Goal: Information Seeking & Learning: Learn about a topic

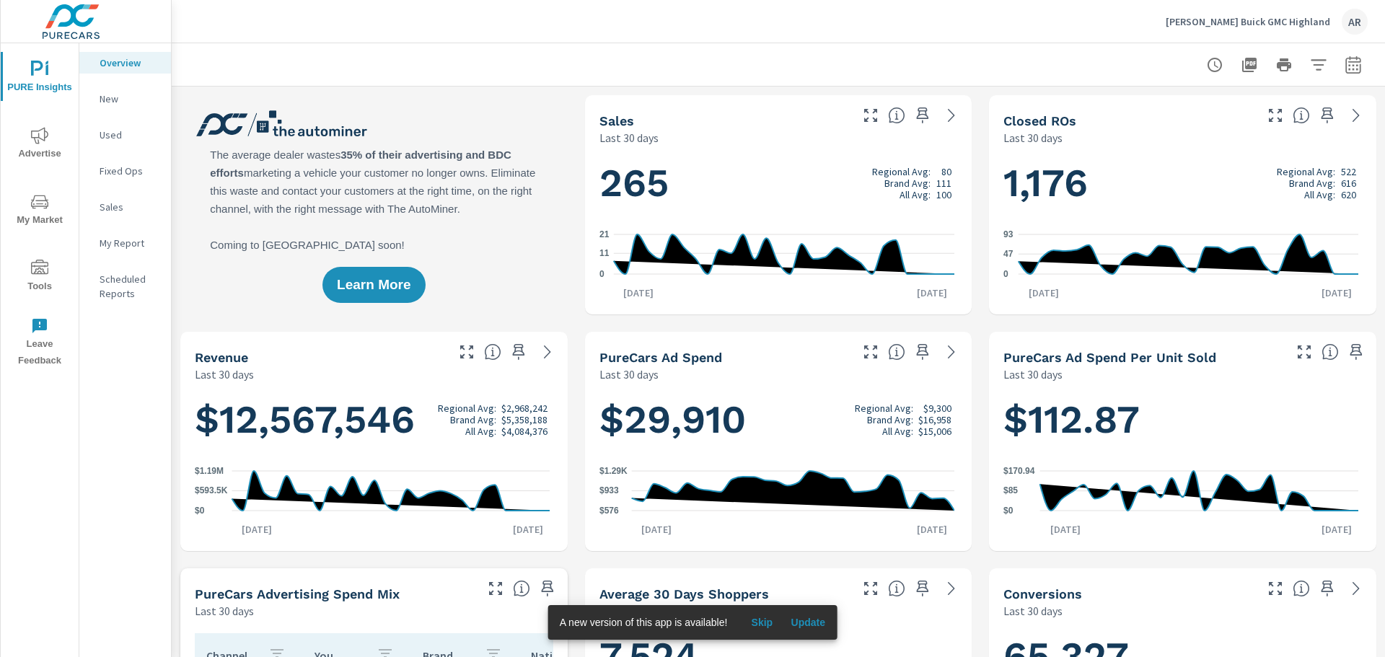
click at [805, 621] on span "Update" at bounding box center [808, 622] width 35 height 13
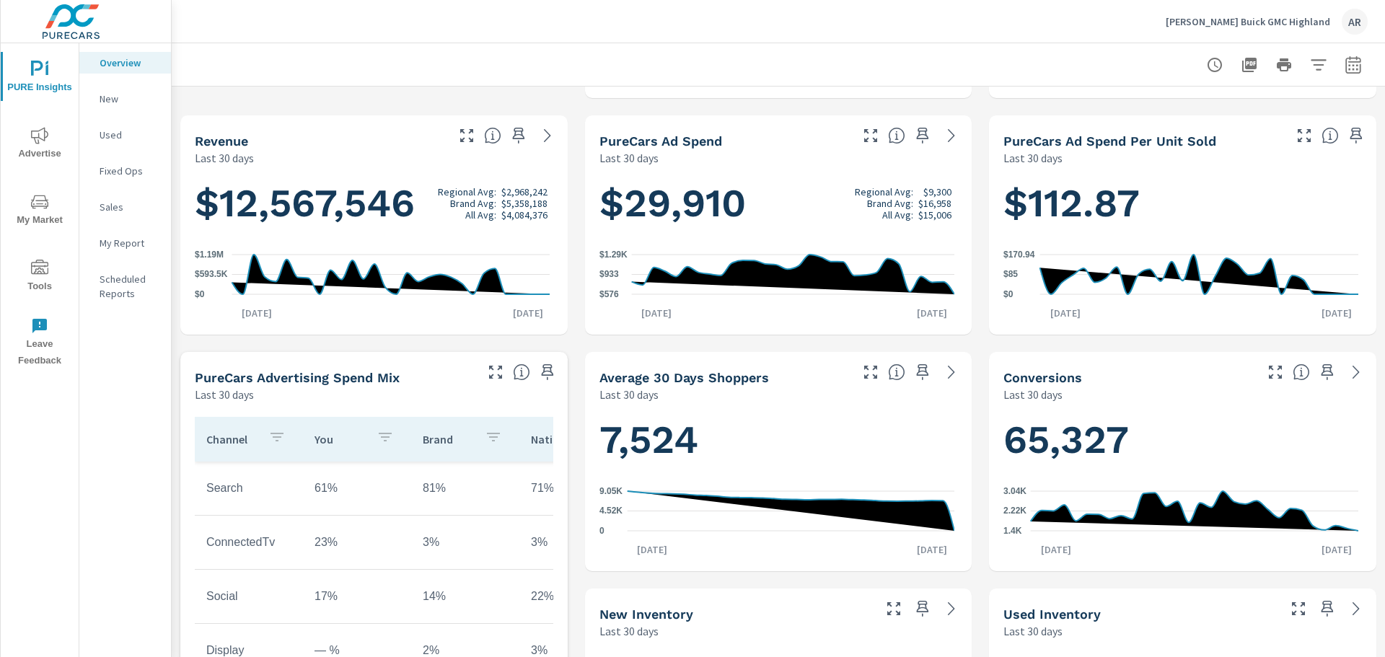
scroll to position [289, 0]
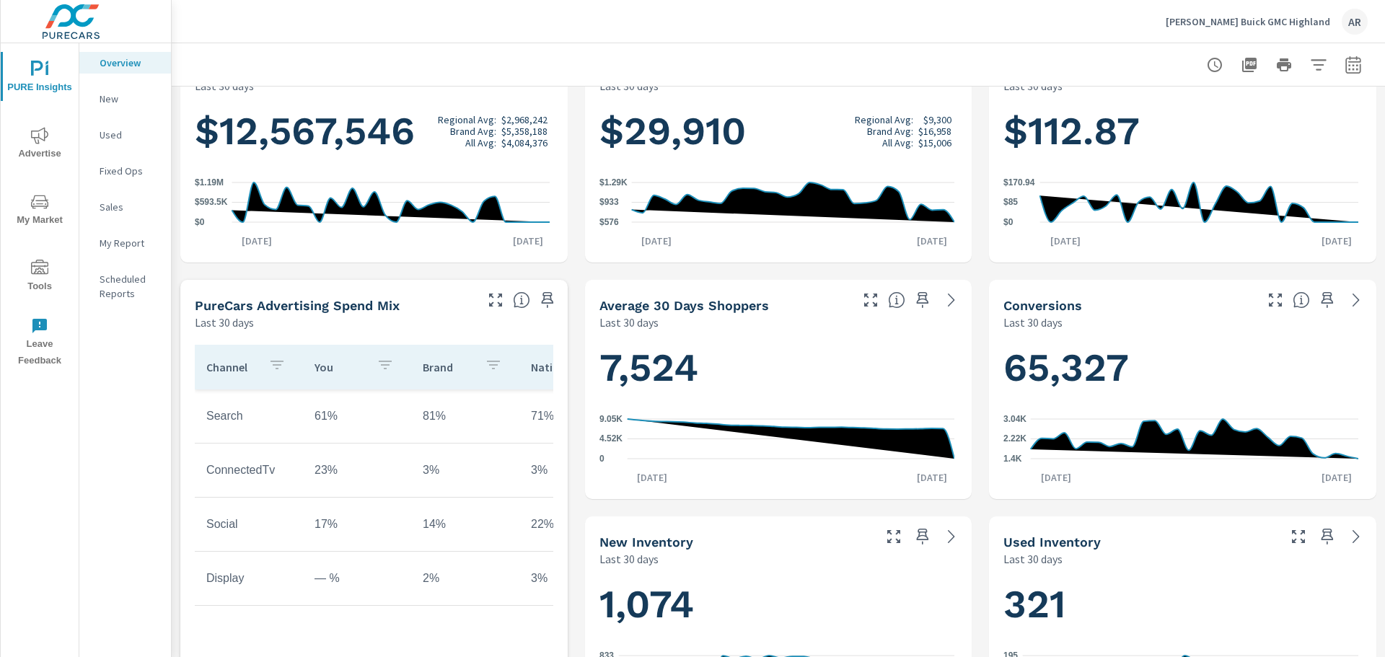
click at [43, 144] on span "Advertise" at bounding box center [39, 144] width 69 height 35
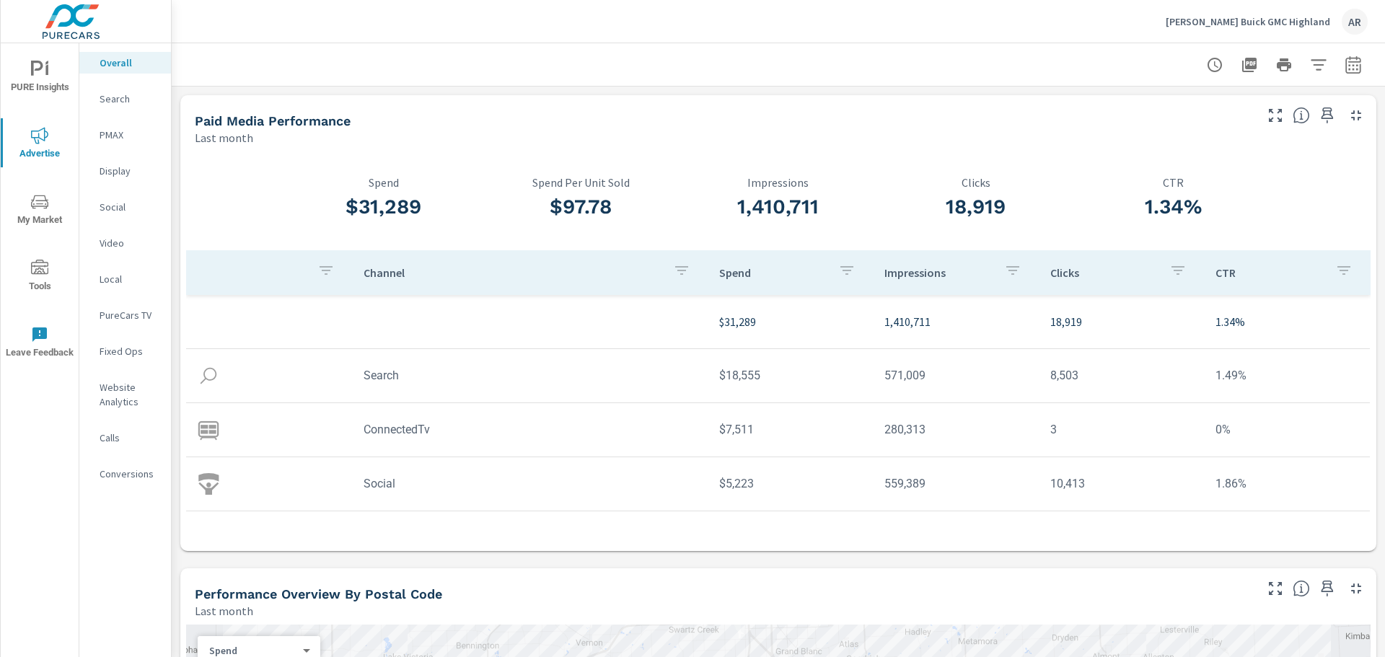
click at [1044, 436] on td "3" at bounding box center [1122, 429] width 166 height 37
drag, startPoint x: 1044, startPoint y: 435, endPoint x: 1163, endPoint y: 430, distance: 118.4
click at [1163, 430] on td "3" at bounding box center [1122, 429] width 166 height 37
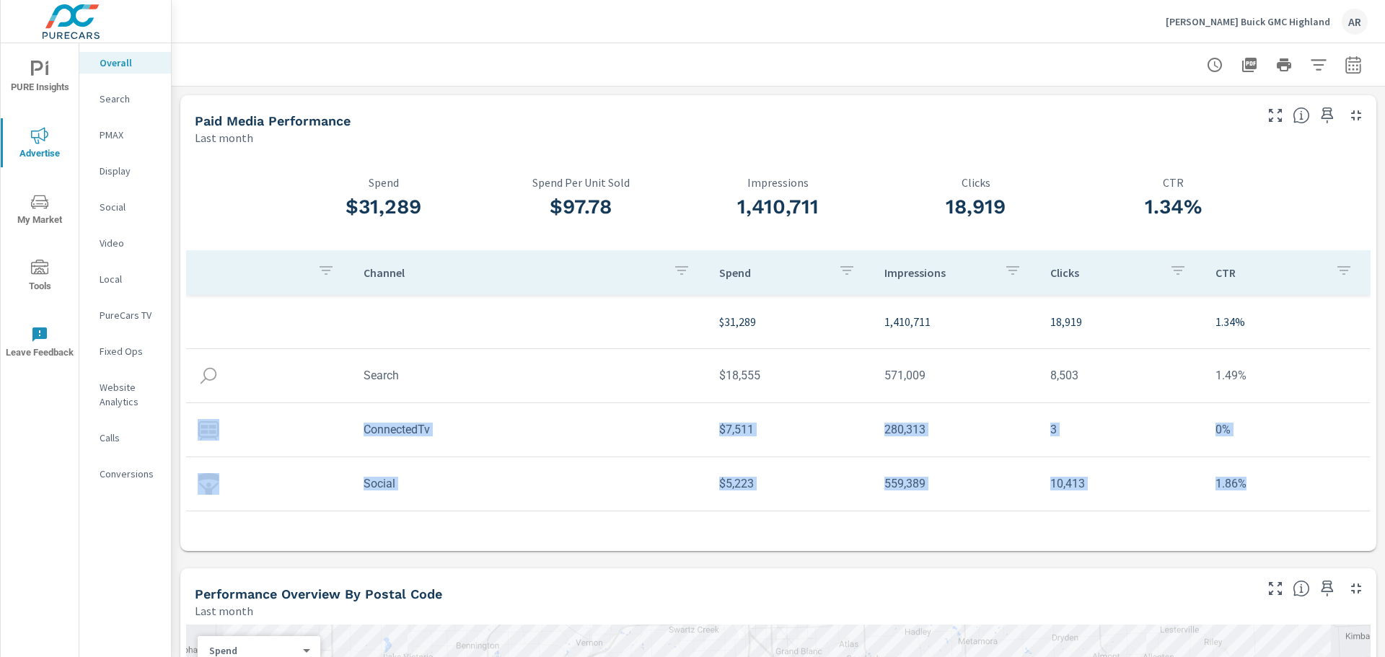
drag, startPoint x: 327, startPoint y: 431, endPoint x: 1358, endPoint y: 472, distance: 1030.9
click at [1358, 472] on tbody "$31,289 1,410,711 18,919 1.34% Search $18,555 571,009 8,503 1.49% ConnectedTv $…" at bounding box center [778, 403] width 1184 height 216
click at [1295, 446] on td "0%" at bounding box center [1287, 429] width 166 height 37
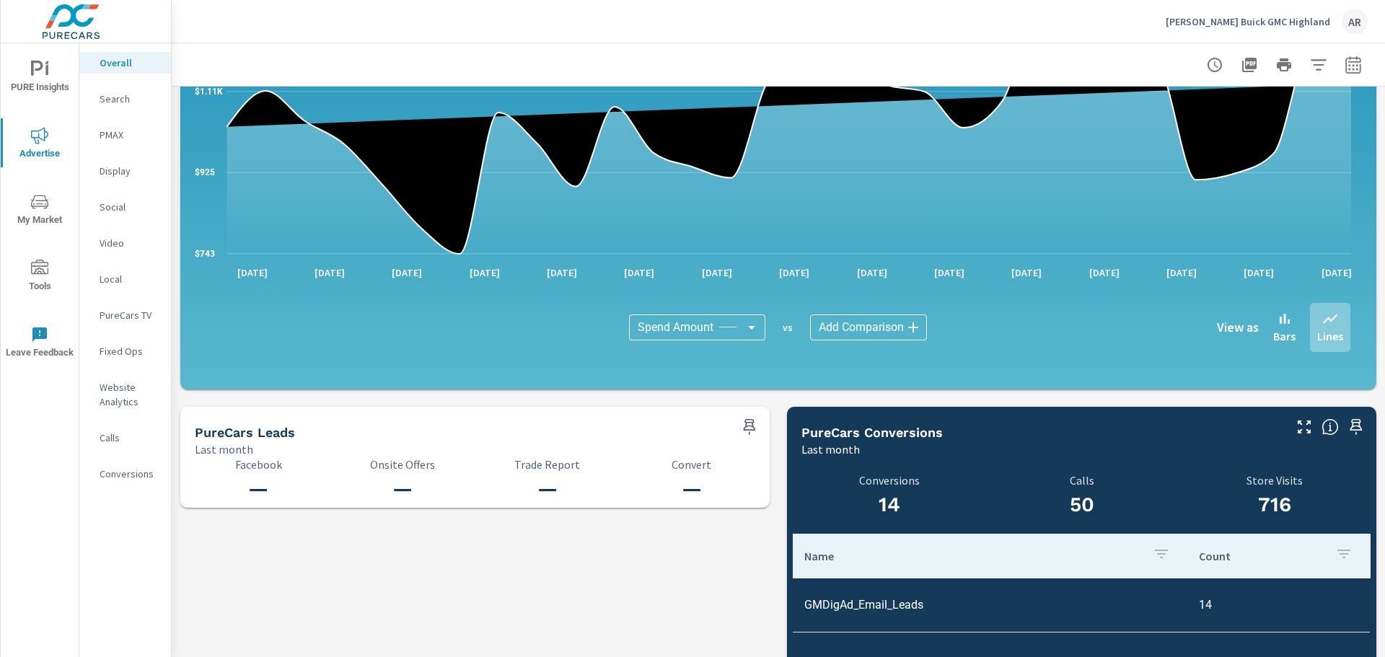
scroll to position [1440, 0]
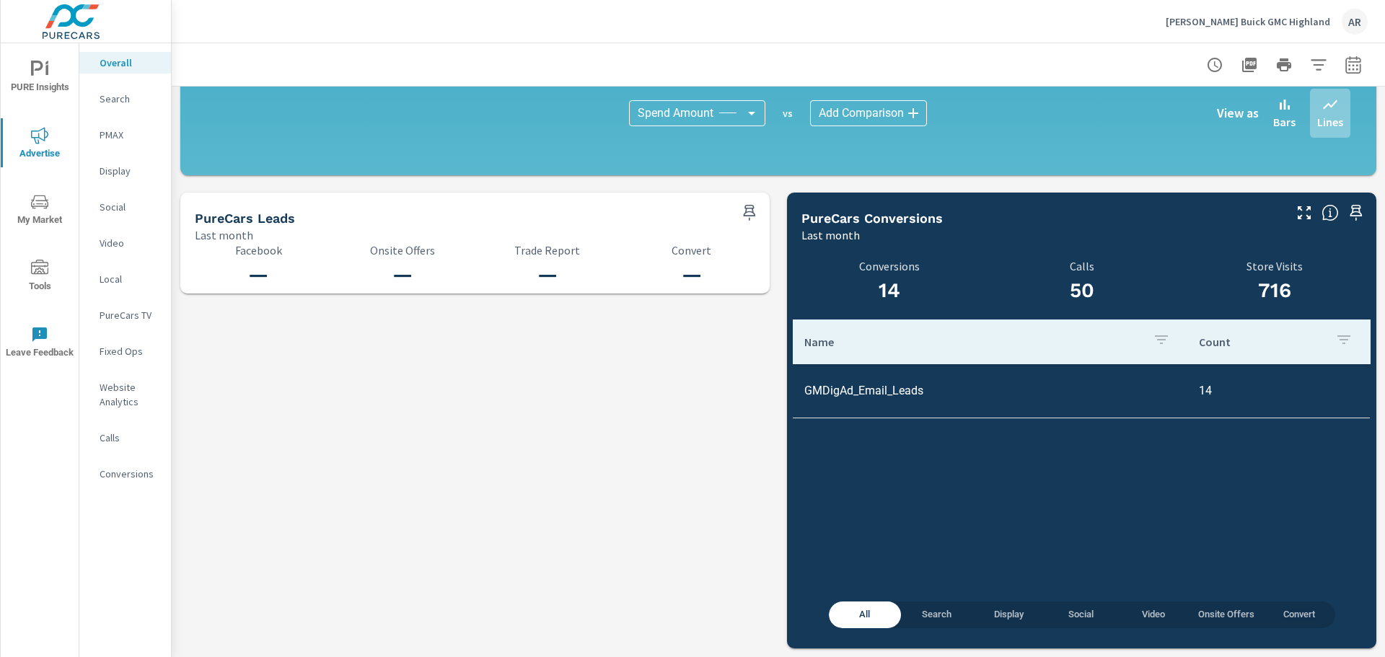
click at [40, 203] on icon "nav menu" at bounding box center [39, 203] width 7 height 1
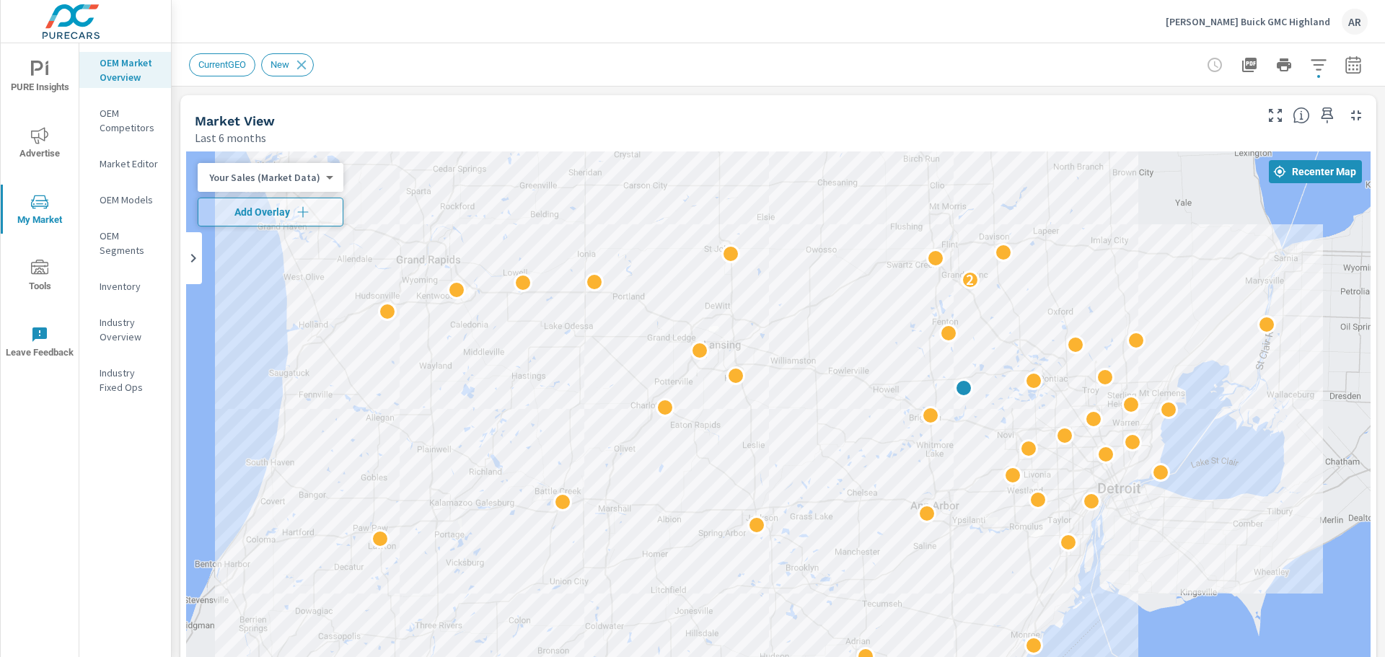
drag, startPoint x: 488, startPoint y: 549, endPoint x: 519, endPoint y: 428, distance: 124.2
click at [519, 428] on div "2 2" at bounding box center [778, 444] width 1184 height 586
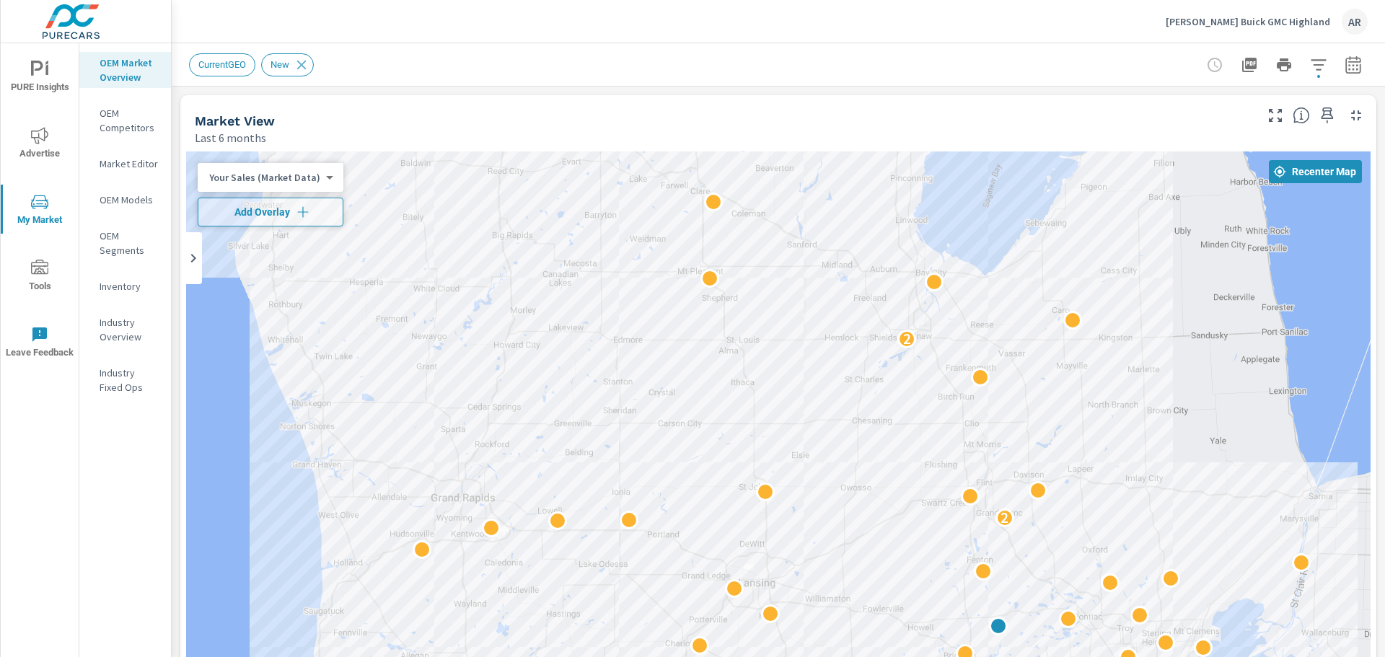
drag, startPoint x: 566, startPoint y: 341, endPoint x: 601, endPoint y: 583, distance: 244.1
click at [601, 583] on div "2 2" at bounding box center [778, 444] width 1184 height 586
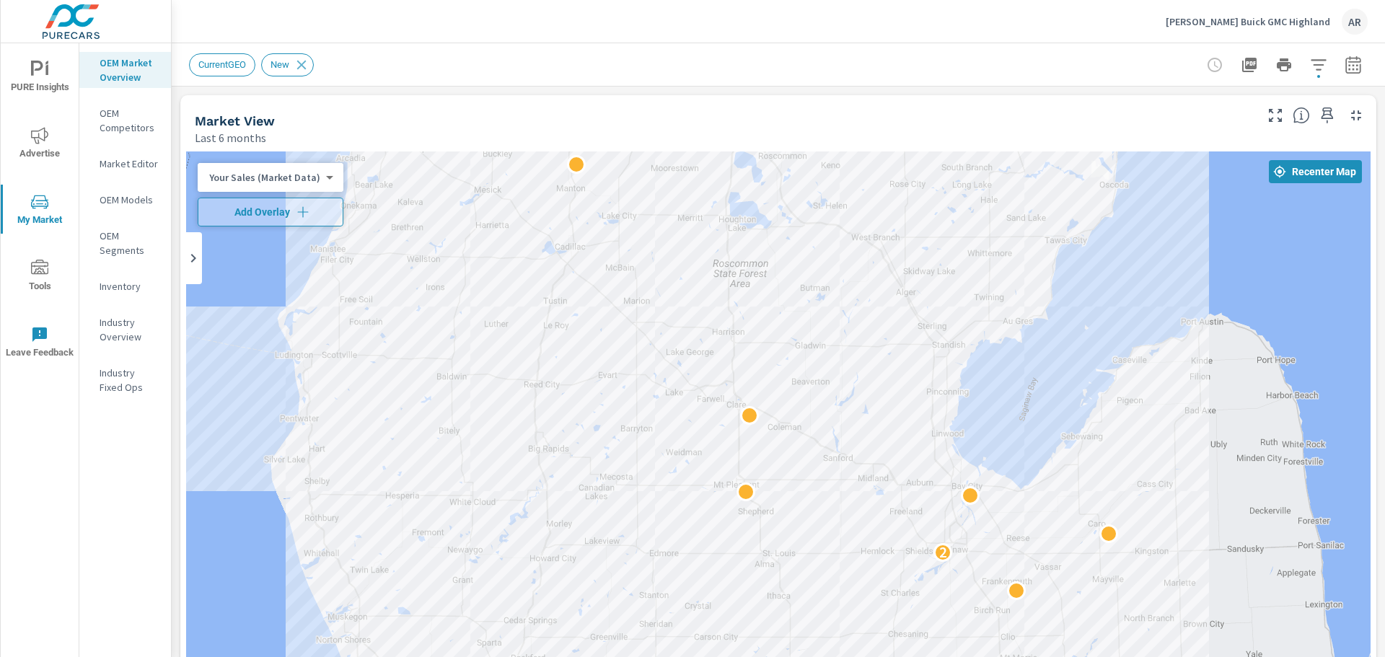
drag, startPoint x: 519, startPoint y: 317, endPoint x: 555, endPoint y: 530, distance: 216.5
click at [555, 530] on div "2 2" at bounding box center [778, 444] width 1184 height 586
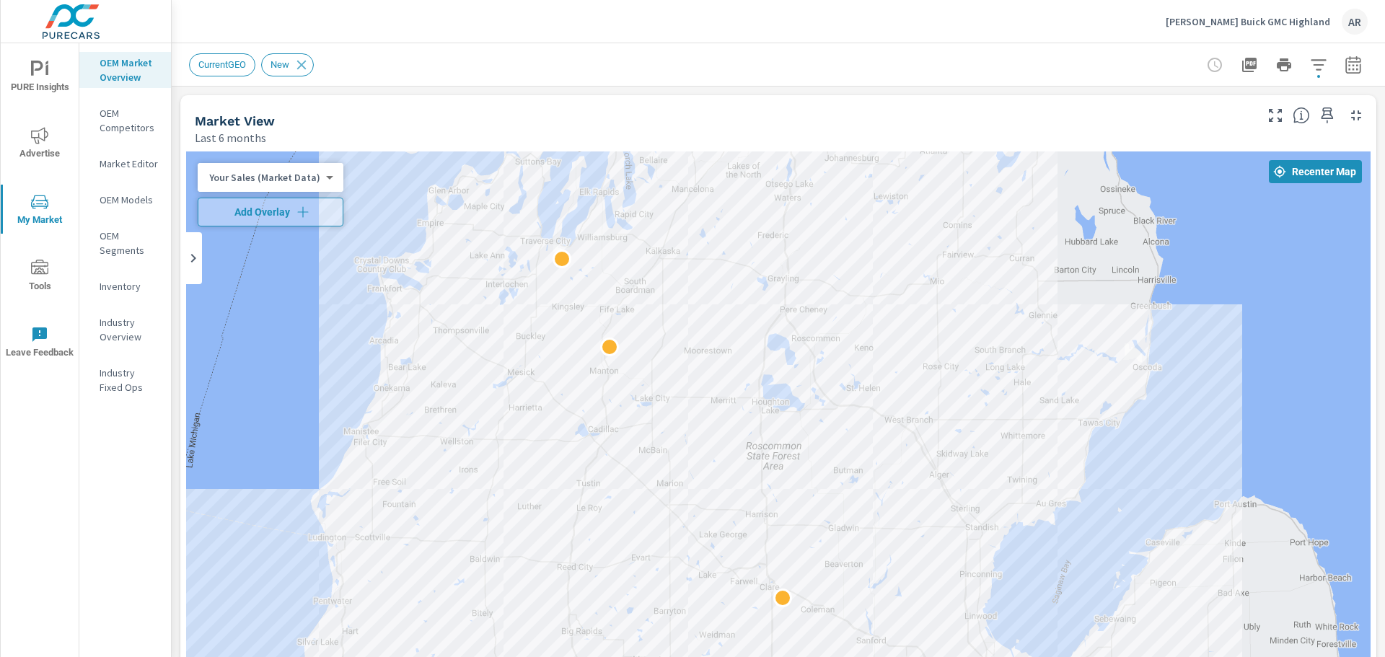
drag, startPoint x: 542, startPoint y: 472, endPoint x: 555, endPoint y: 568, distance: 97.5
click at [555, 568] on div "2 2" at bounding box center [778, 444] width 1184 height 586
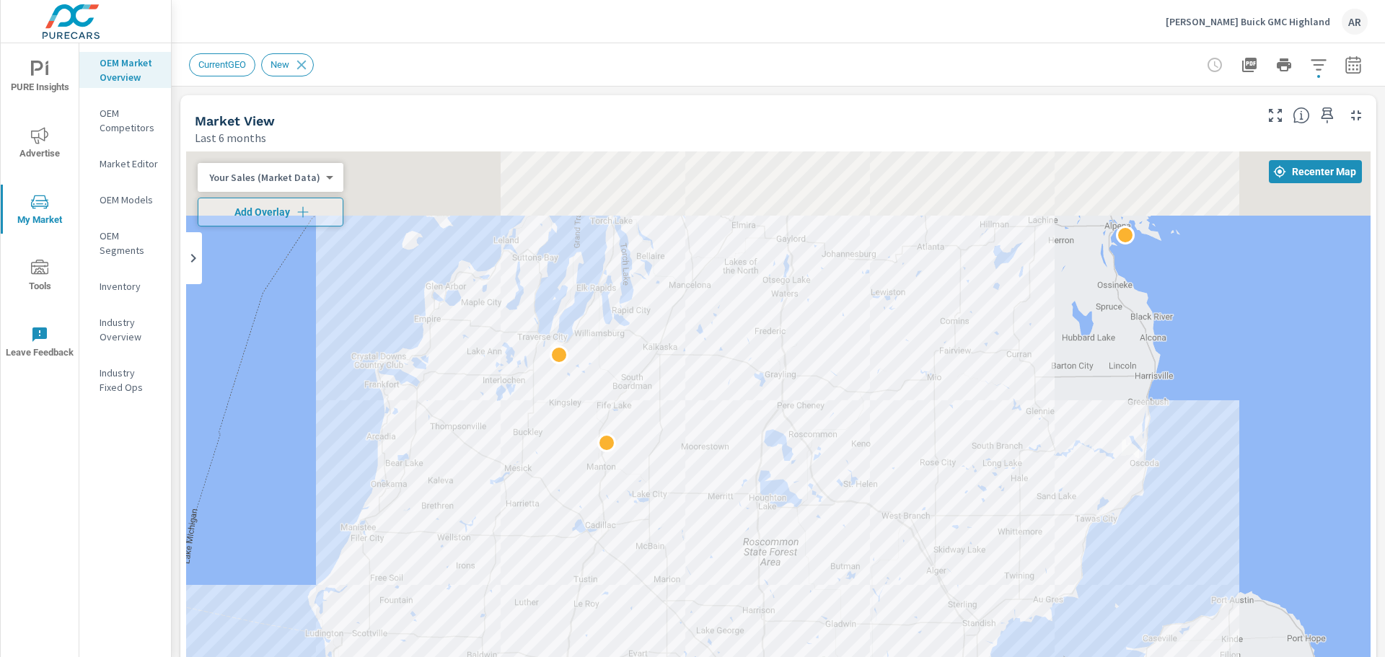
drag, startPoint x: 512, startPoint y: 368, endPoint x: 506, endPoint y: 487, distance: 119.2
click at [506, 487] on div "2 2" at bounding box center [778, 444] width 1184 height 586
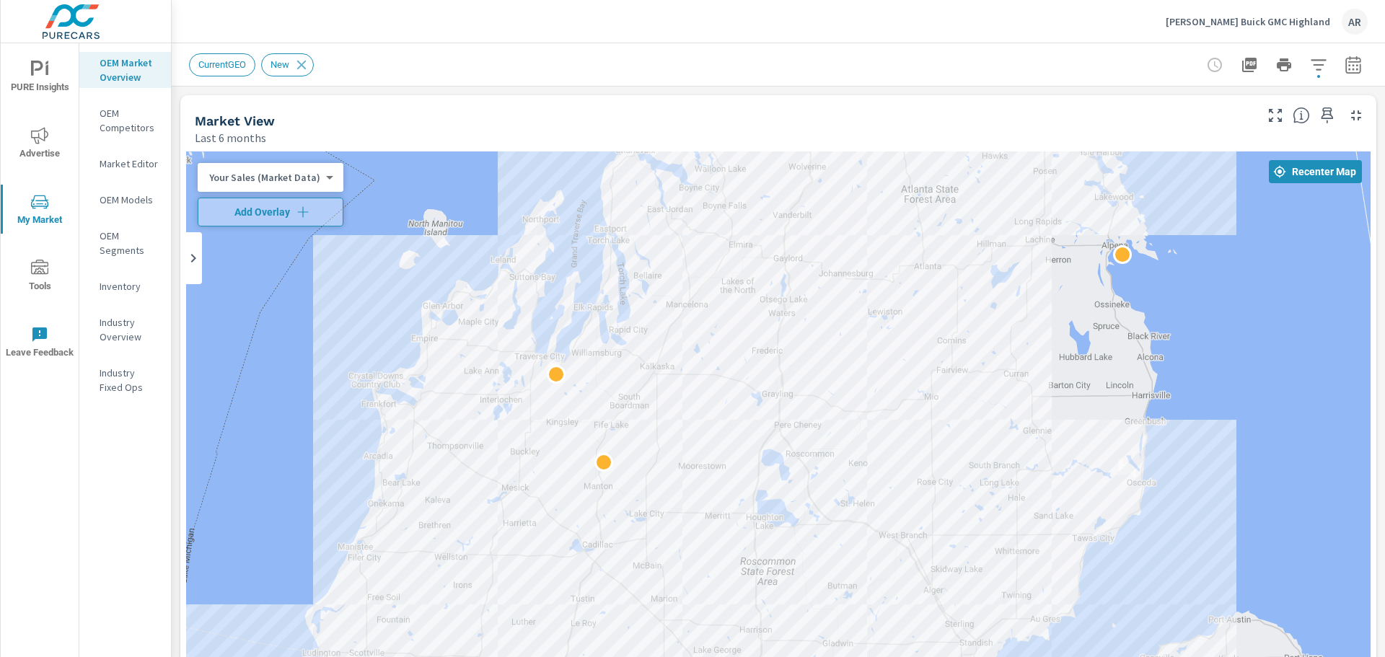
click at [123, 372] on p "Industry Fixed Ops" at bounding box center [130, 380] width 60 height 29
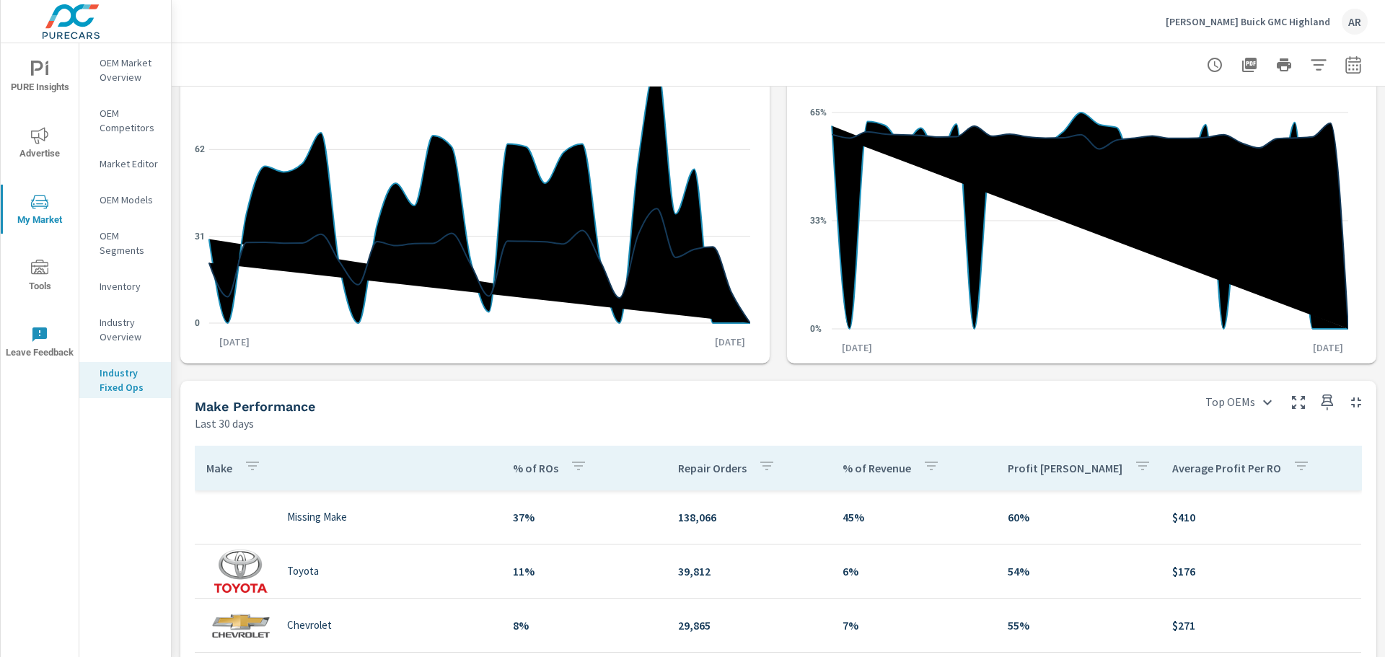
scroll to position [361, 0]
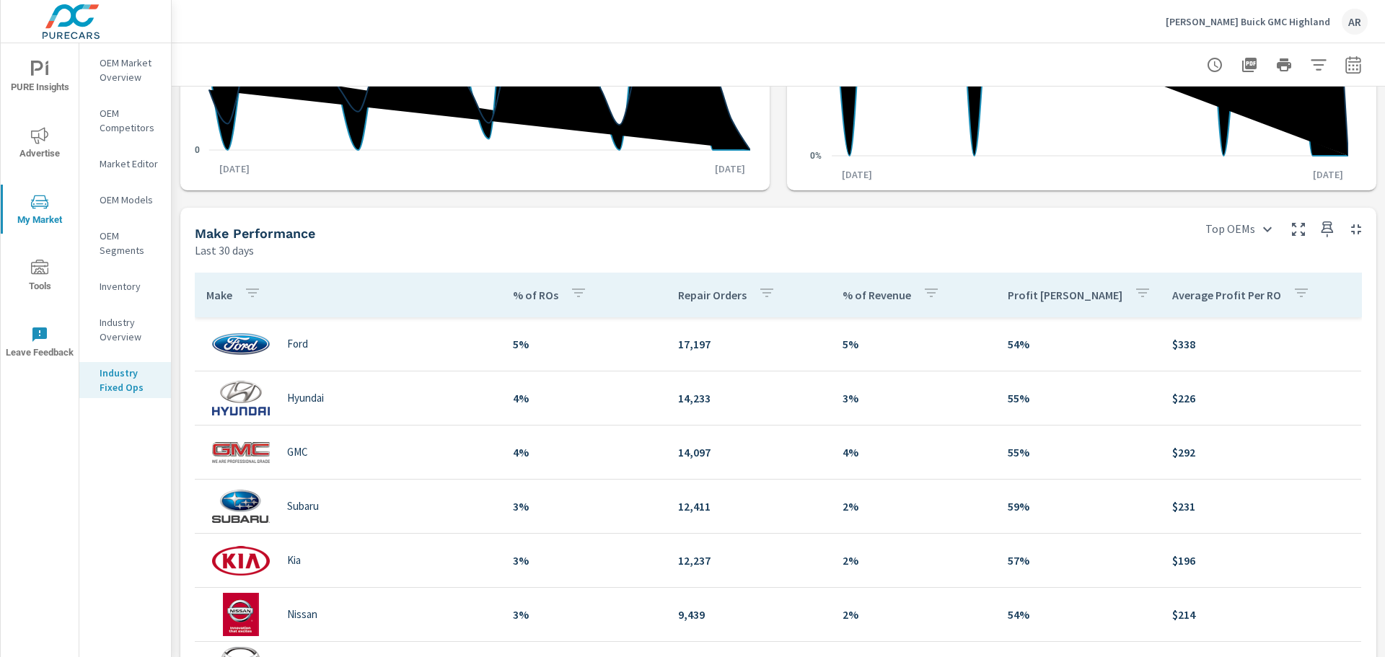
scroll to position [62, 0]
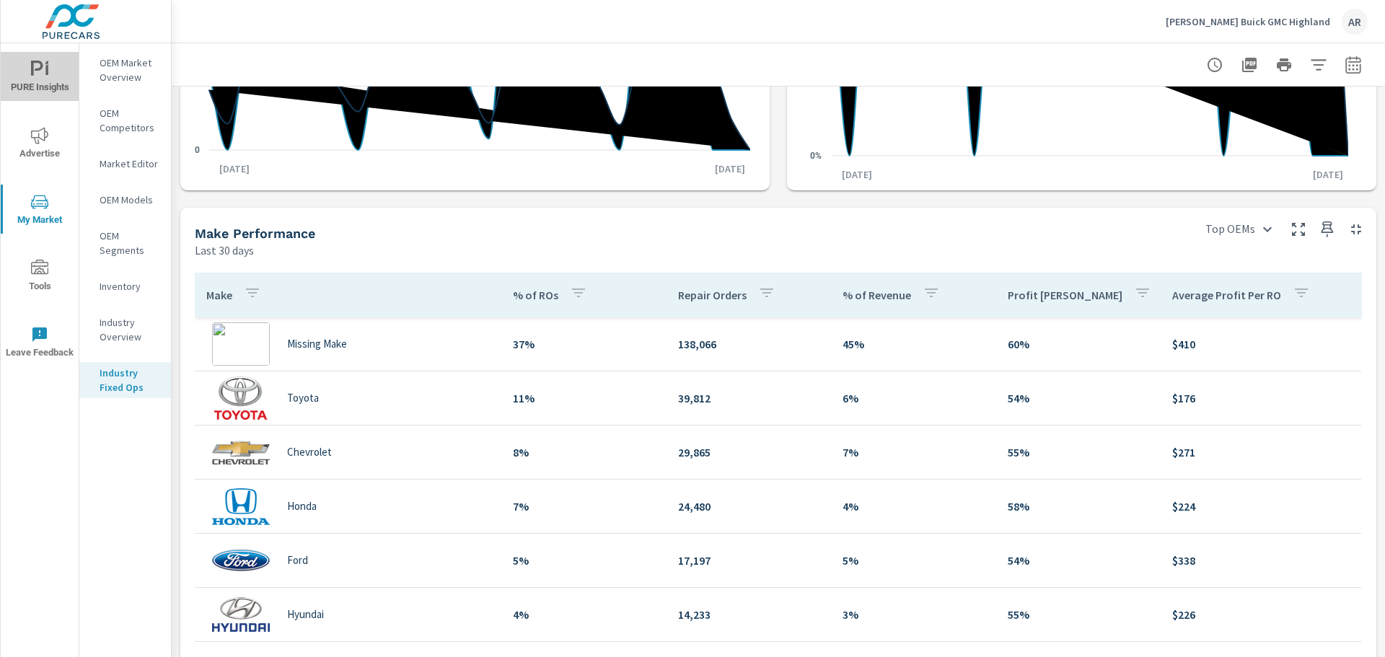
click at [44, 72] on icon "nav menu" at bounding box center [39, 69] width 17 height 17
